Goal: Task Accomplishment & Management: Manage account settings

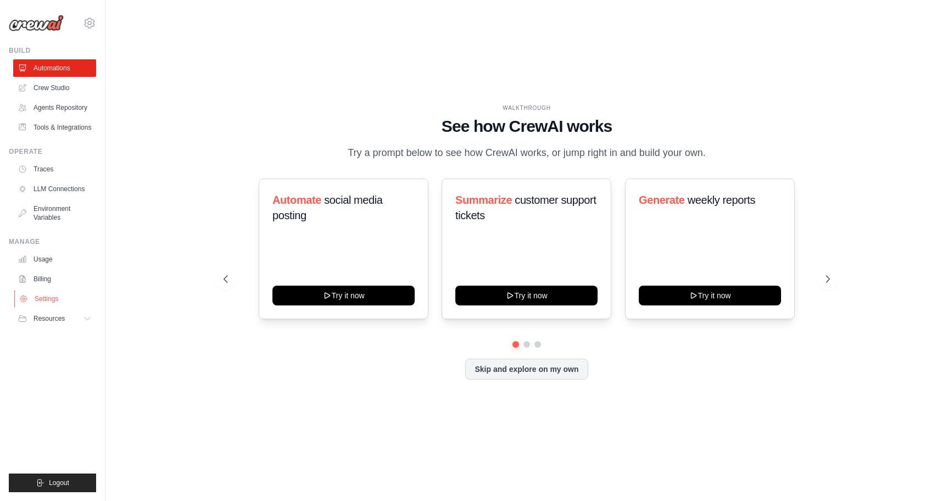
click at [46, 298] on link "Settings" at bounding box center [55, 299] width 83 height 18
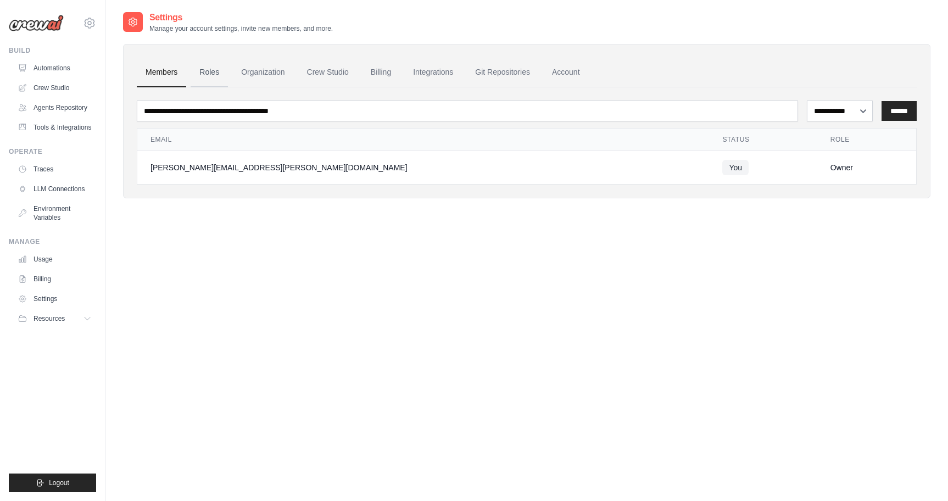
click at [220, 72] on link "Roles" at bounding box center [209, 73] width 37 height 30
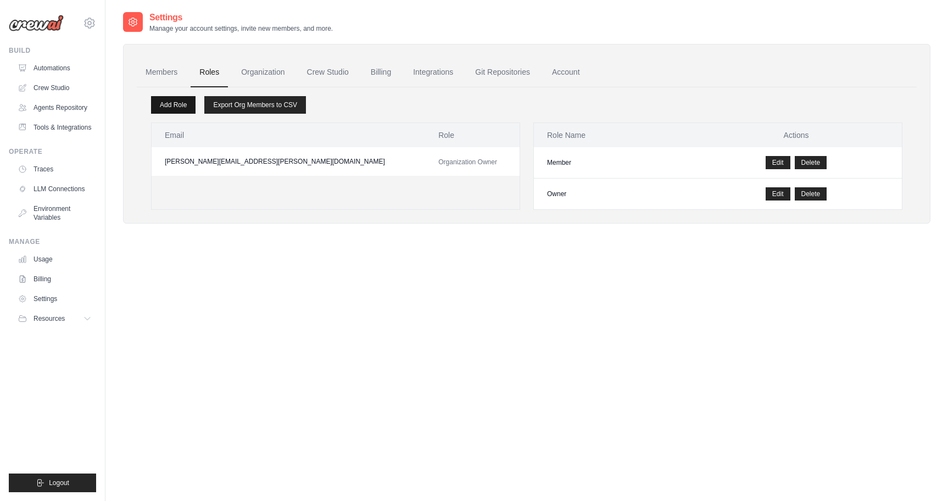
click at [182, 102] on link "Add Role" at bounding box center [173, 105] width 44 height 18
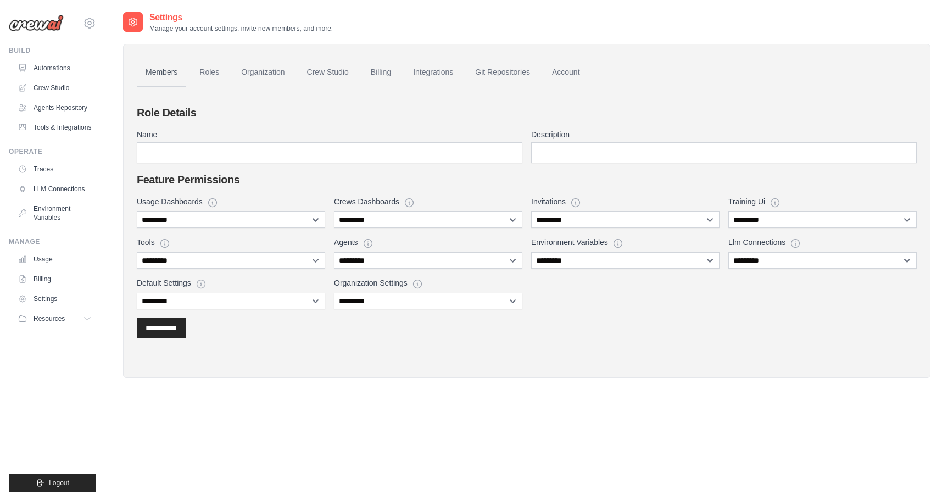
click at [163, 68] on link "Members" at bounding box center [161, 73] width 49 height 30
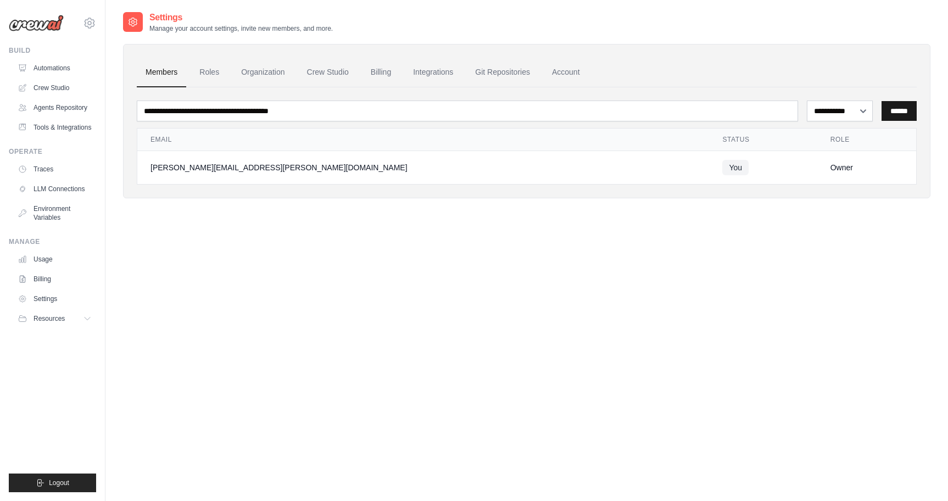
click at [908, 107] on input "******" at bounding box center [898, 111] width 35 height 20
click at [383, 317] on div "**********" at bounding box center [526, 261] width 807 height 501
click at [43, 258] on link "Usage" at bounding box center [55, 259] width 83 height 18
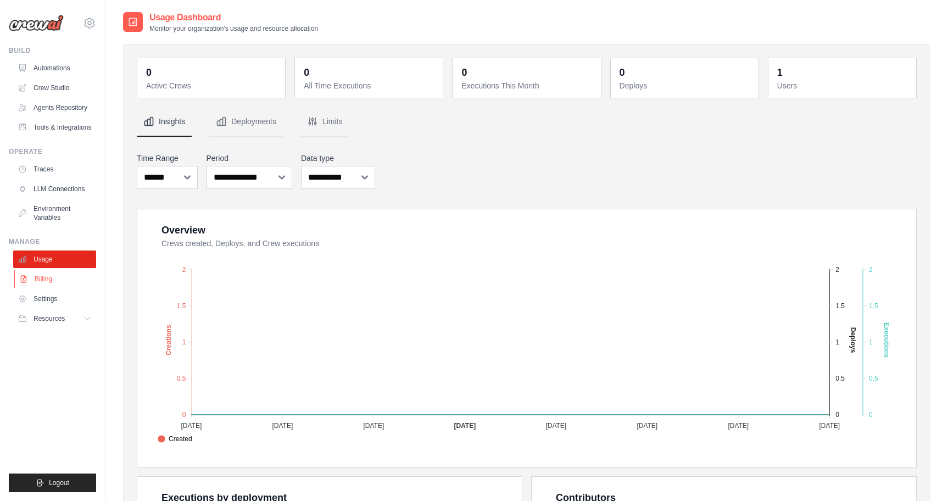
click at [41, 271] on link "Billing" at bounding box center [55, 279] width 83 height 18
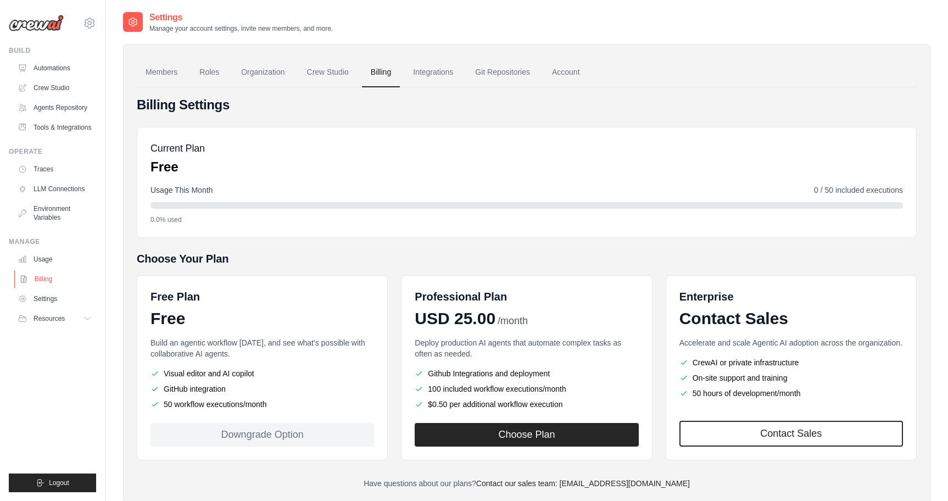
click at [46, 274] on link "Billing" at bounding box center [55, 279] width 83 height 18
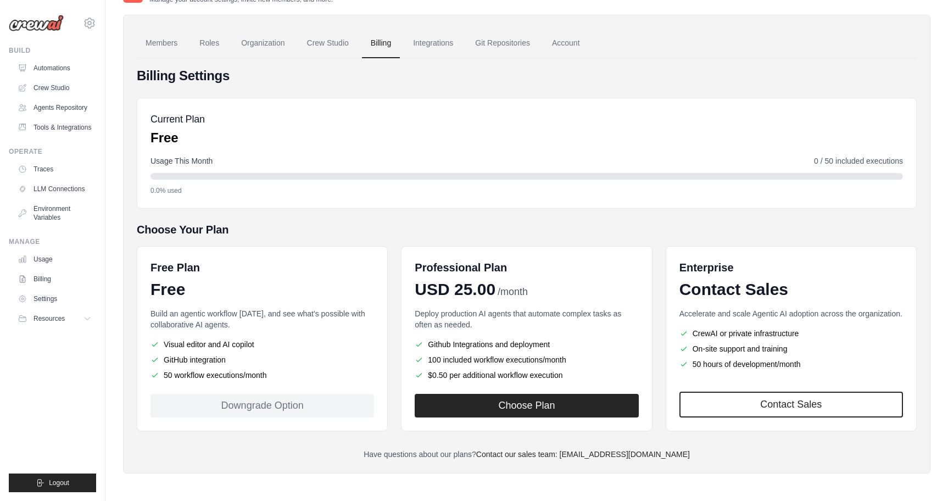
scroll to position [30, 0]
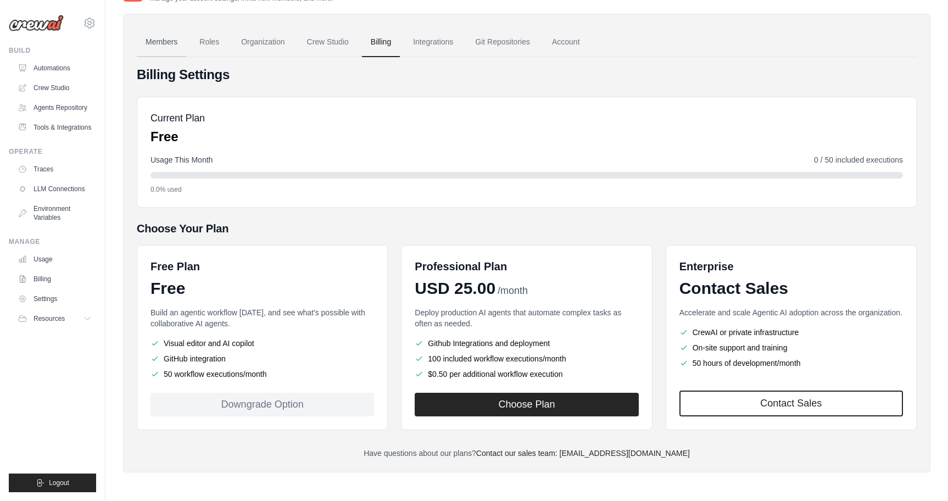
click at [163, 48] on link "Members" at bounding box center [161, 42] width 49 height 30
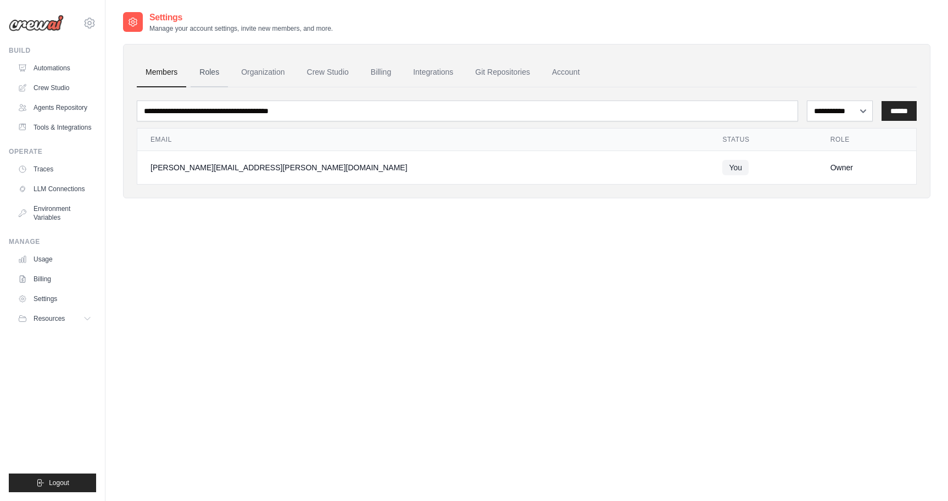
click at [214, 77] on link "Roles" at bounding box center [209, 73] width 37 height 30
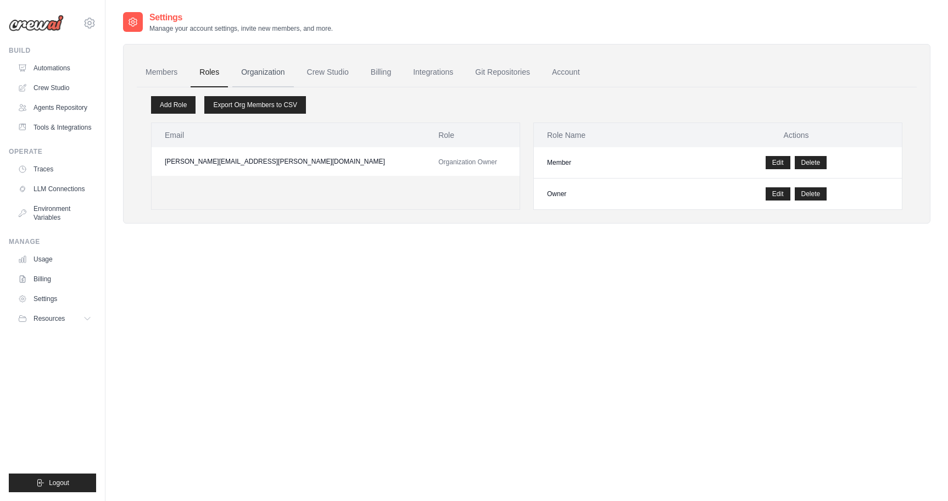
click at [255, 85] on link "Organization" at bounding box center [262, 73] width 61 height 30
